Goal: Navigation & Orientation: Find specific page/section

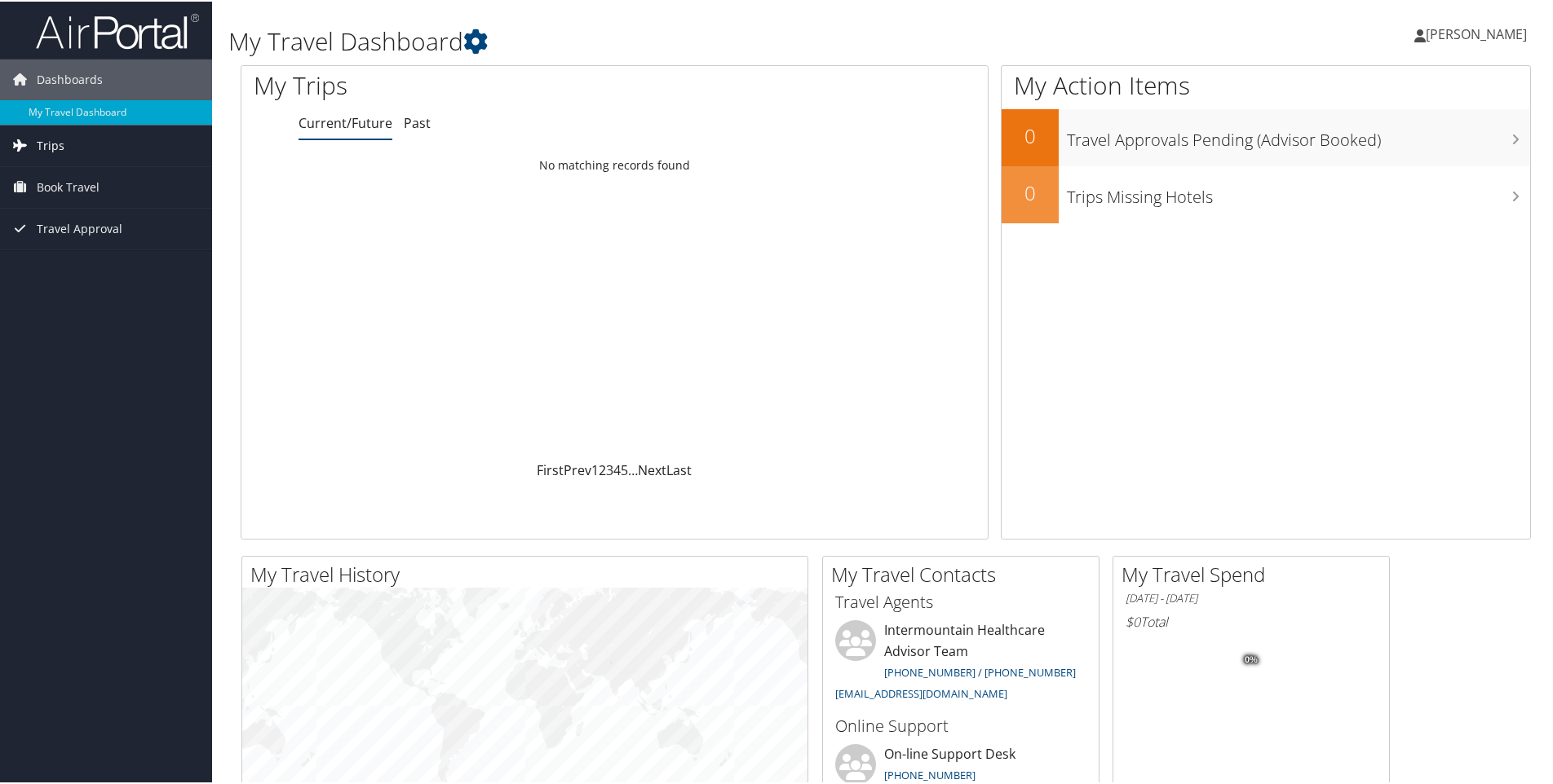
click at [52, 149] on span "Trips" at bounding box center [50, 145] width 28 height 41
click at [95, 174] on link "Current/Future Trips" at bounding box center [106, 177] width 212 height 24
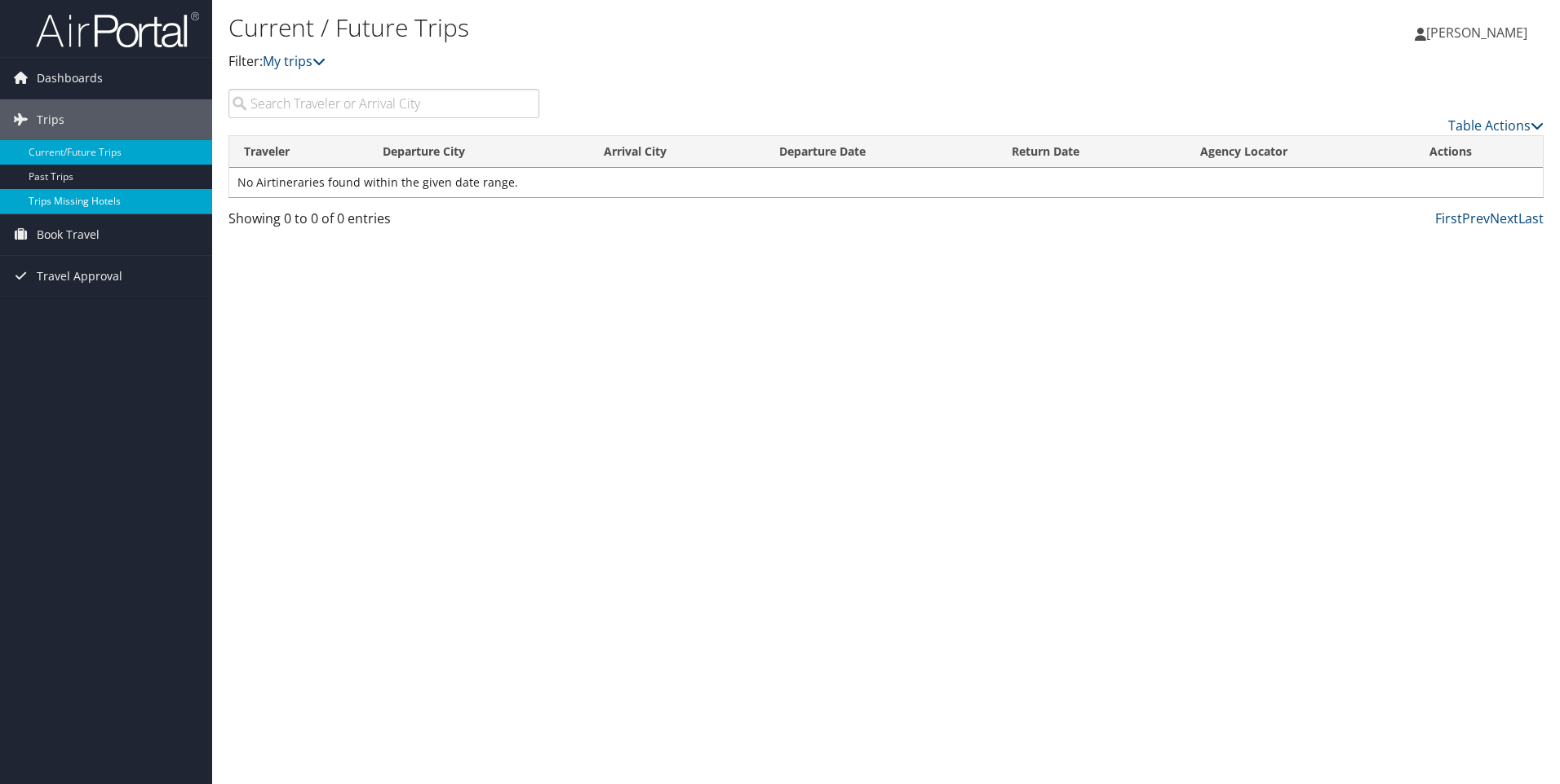
click at [70, 204] on link "Trips Missing Hotels" at bounding box center [106, 201] width 212 height 24
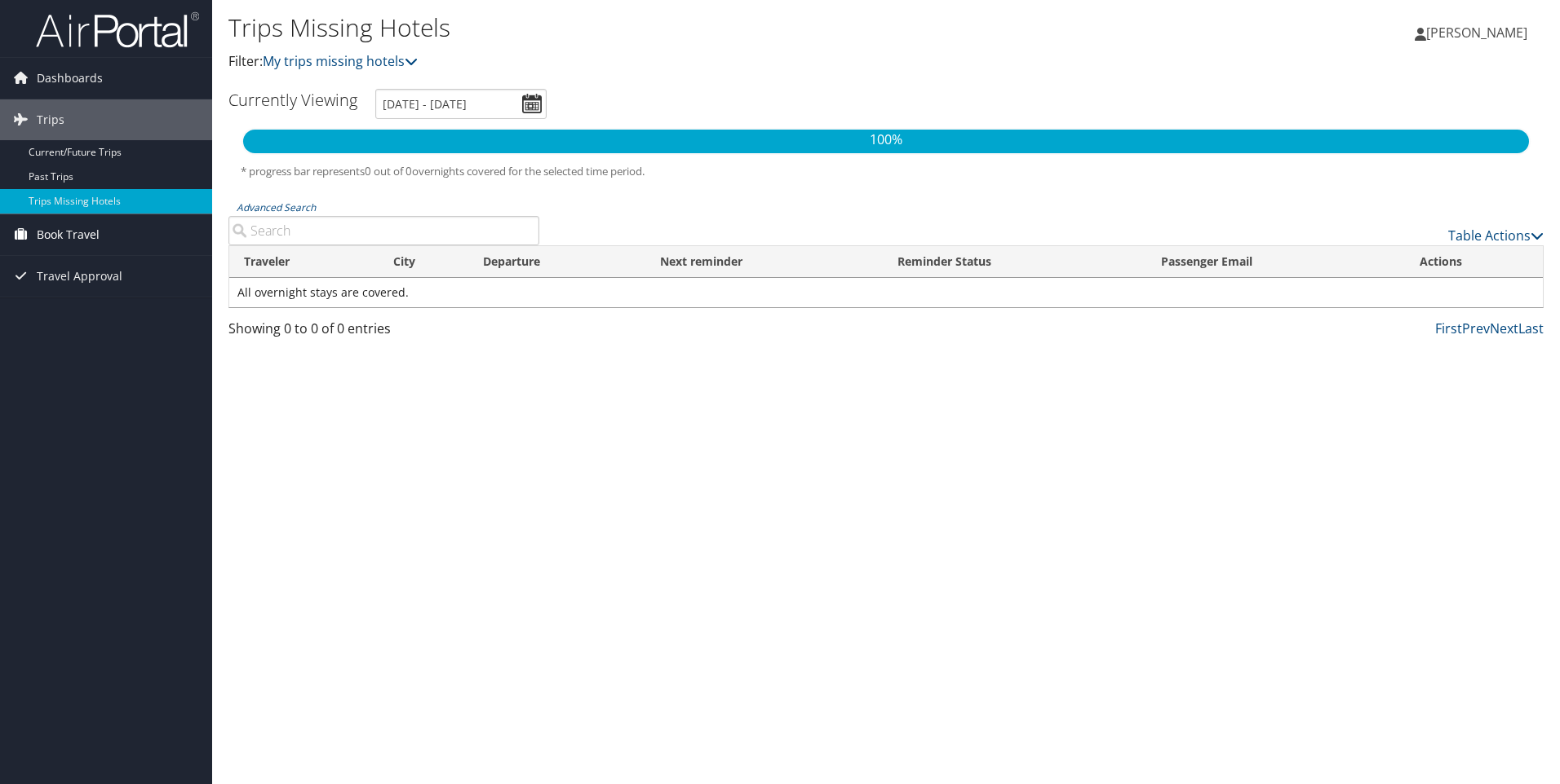
drag, startPoint x: 49, startPoint y: 237, endPoint x: 74, endPoint y: 239, distance: 25.1
click at [49, 237] on span "Book Travel" at bounding box center [68, 235] width 63 height 41
click at [80, 313] on link "Book/Manage Online Trips" at bounding box center [106, 315] width 212 height 24
